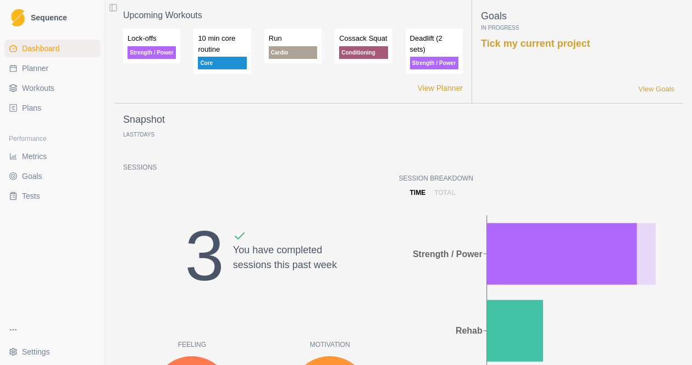
click at [36, 74] on link "Planner" at bounding box center [52, 68] width 96 height 18
select select "month"
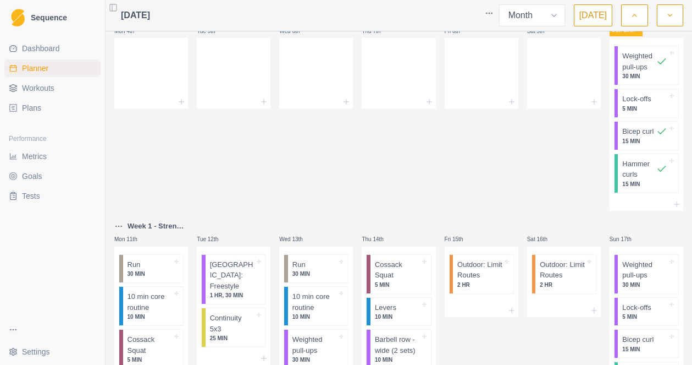
scroll to position [130, 0]
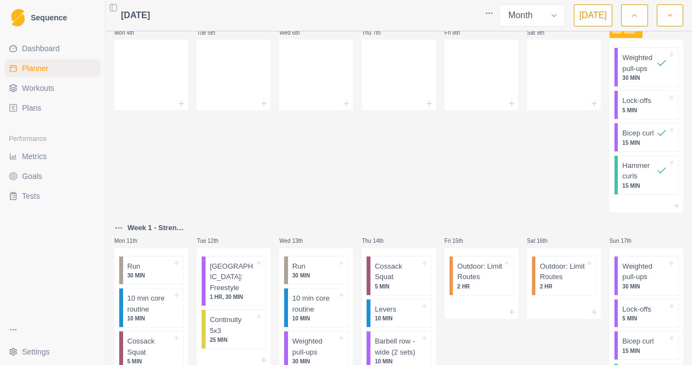
click at [51, 84] on span "Workouts" at bounding box center [38, 87] width 32 height 11
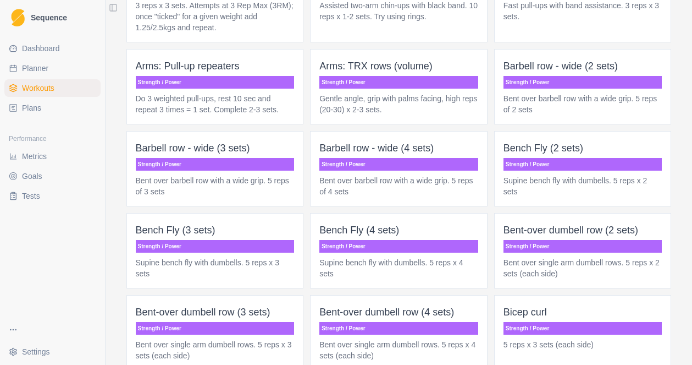
scroll to position [1797, 0]
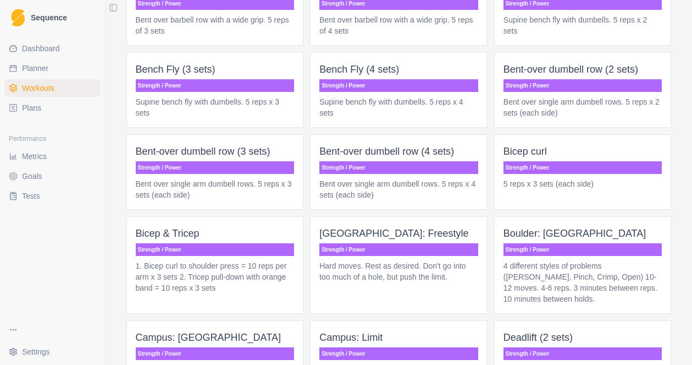
click at [606, 189] on p "5 reps x 3 sets (each side)" at bounding box center [583, 183] width 159 height 11
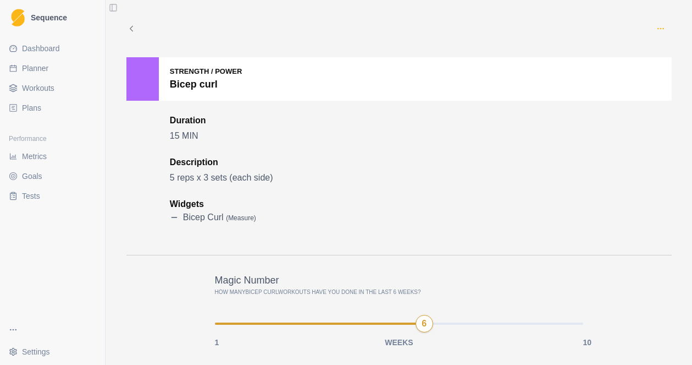
click at [661, 29] on circle "button" at bounding box center [660, 28] width 1 height 1
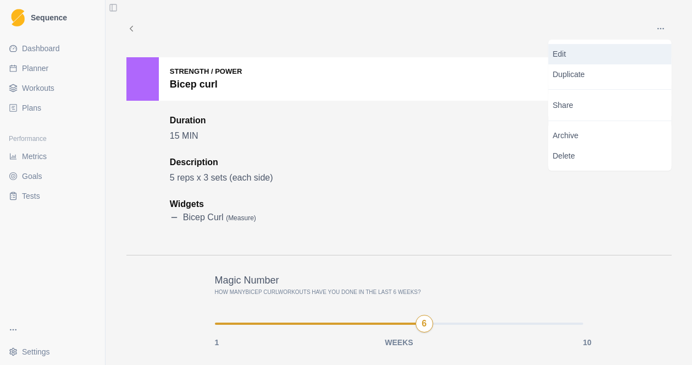
click at [564, 51] on p "Edit" at bounding box center [610, 54] width 114 height 12
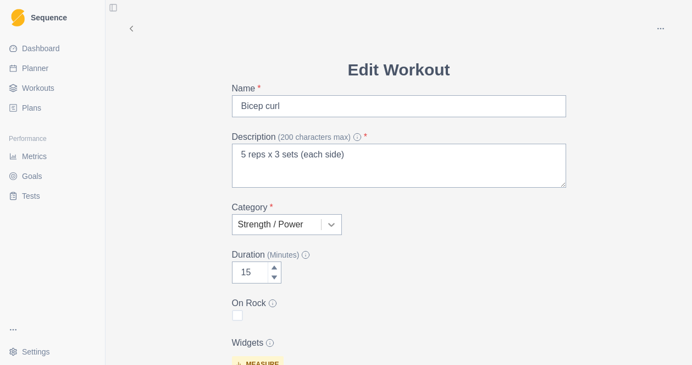
click at [327, 227] on icon at bounding box center [331, 224] width 11 height 11
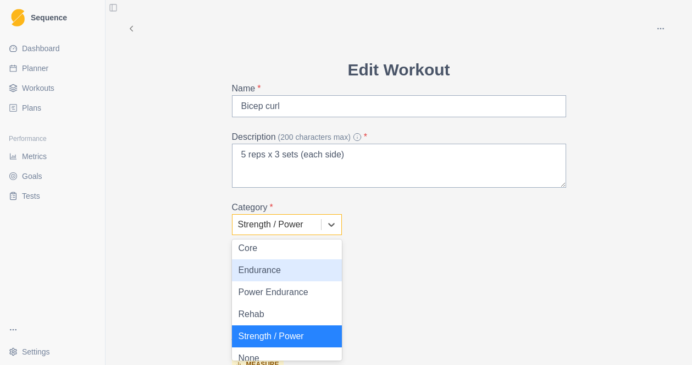
scroll to position [51, 0]
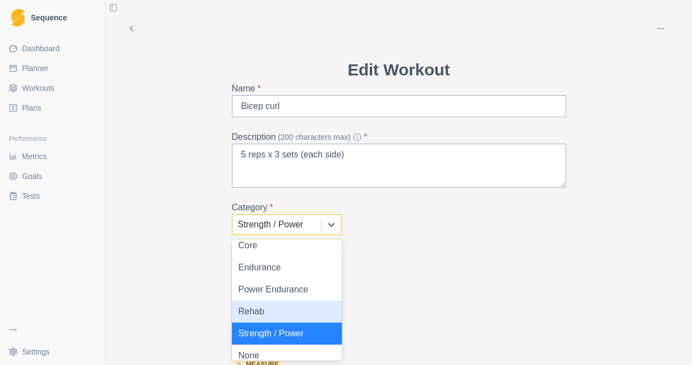
click at [256, 312] on div "Rehab" at bounding box center [287, 311] width 110 height 22
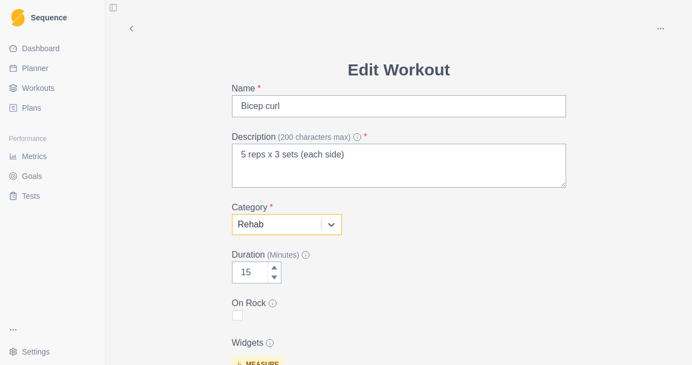
scroll to position [200, 0]
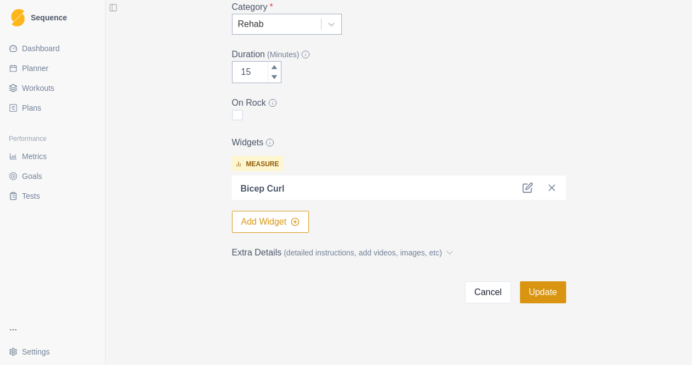
click at [547, 290] on button "Update" at bounding box center [543, 292] width 46 height 22
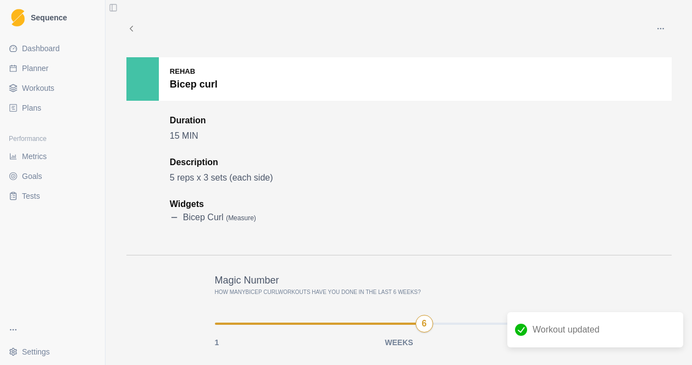
click at [39, 71] on span "Planner" at bounding box center [35, 68] width 26 height 11
select select "month"
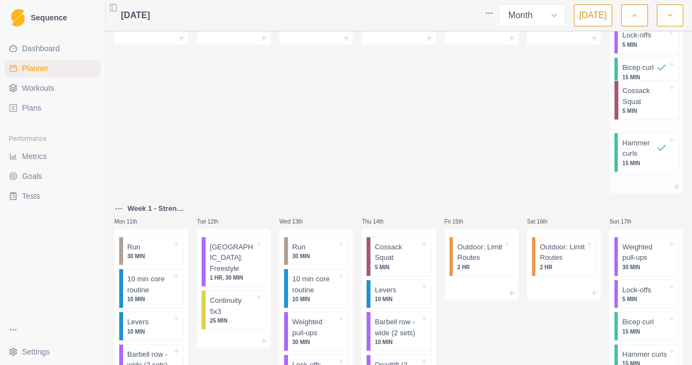
scroll to position [189, 0]
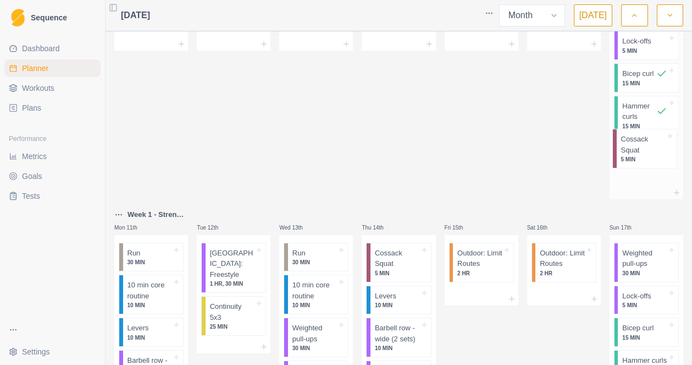
drag, startPoint x: 147, startPoint y: 264, endPoint x: 644, endPoint y: 150, distance: 509.4
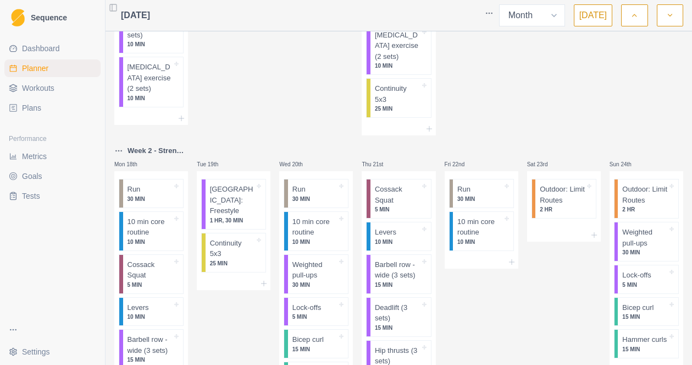
scroll to position [0, 0]
